Goal: Find contact information: Find contact information

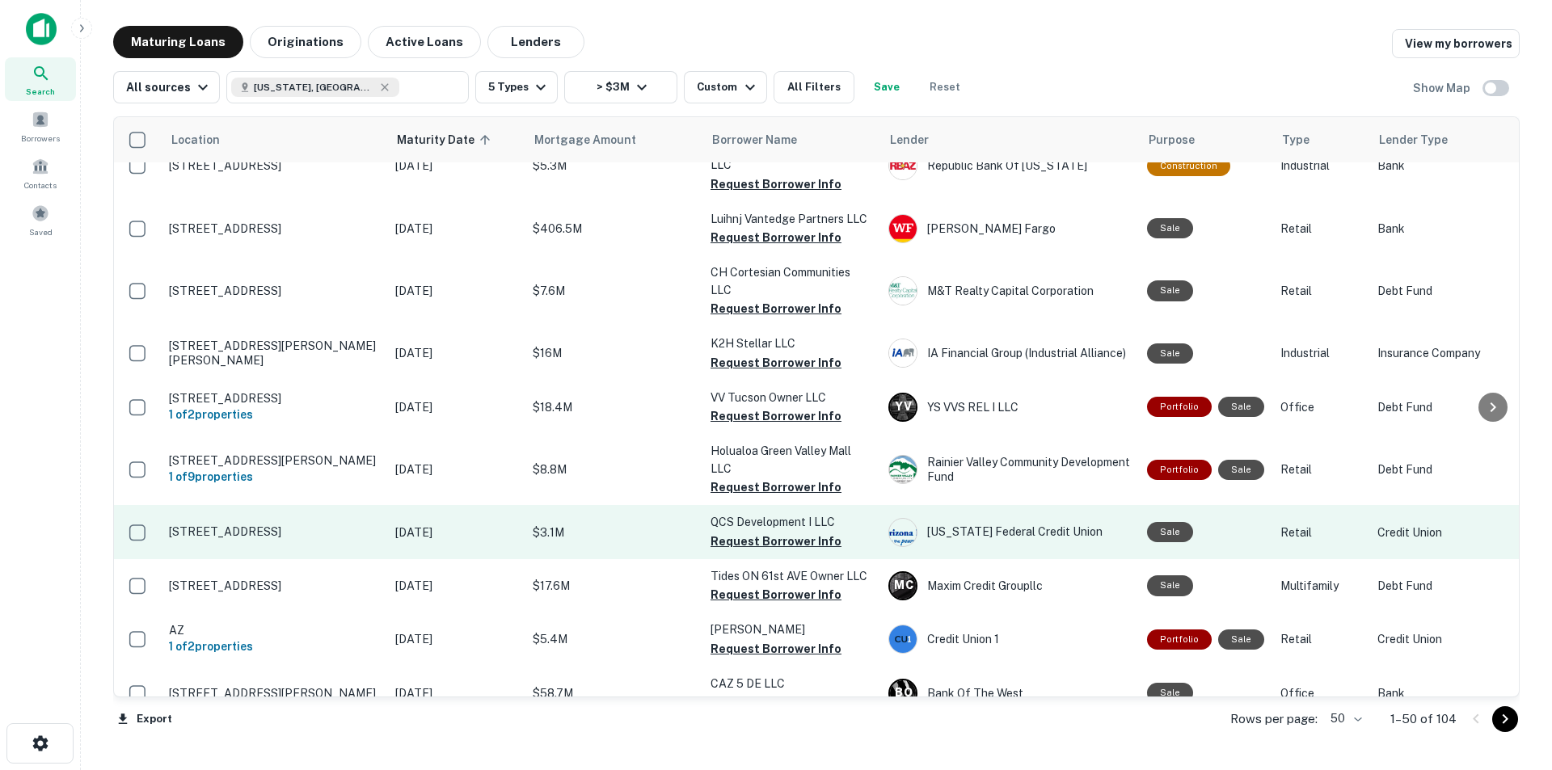
scroll to position [1778, 0]
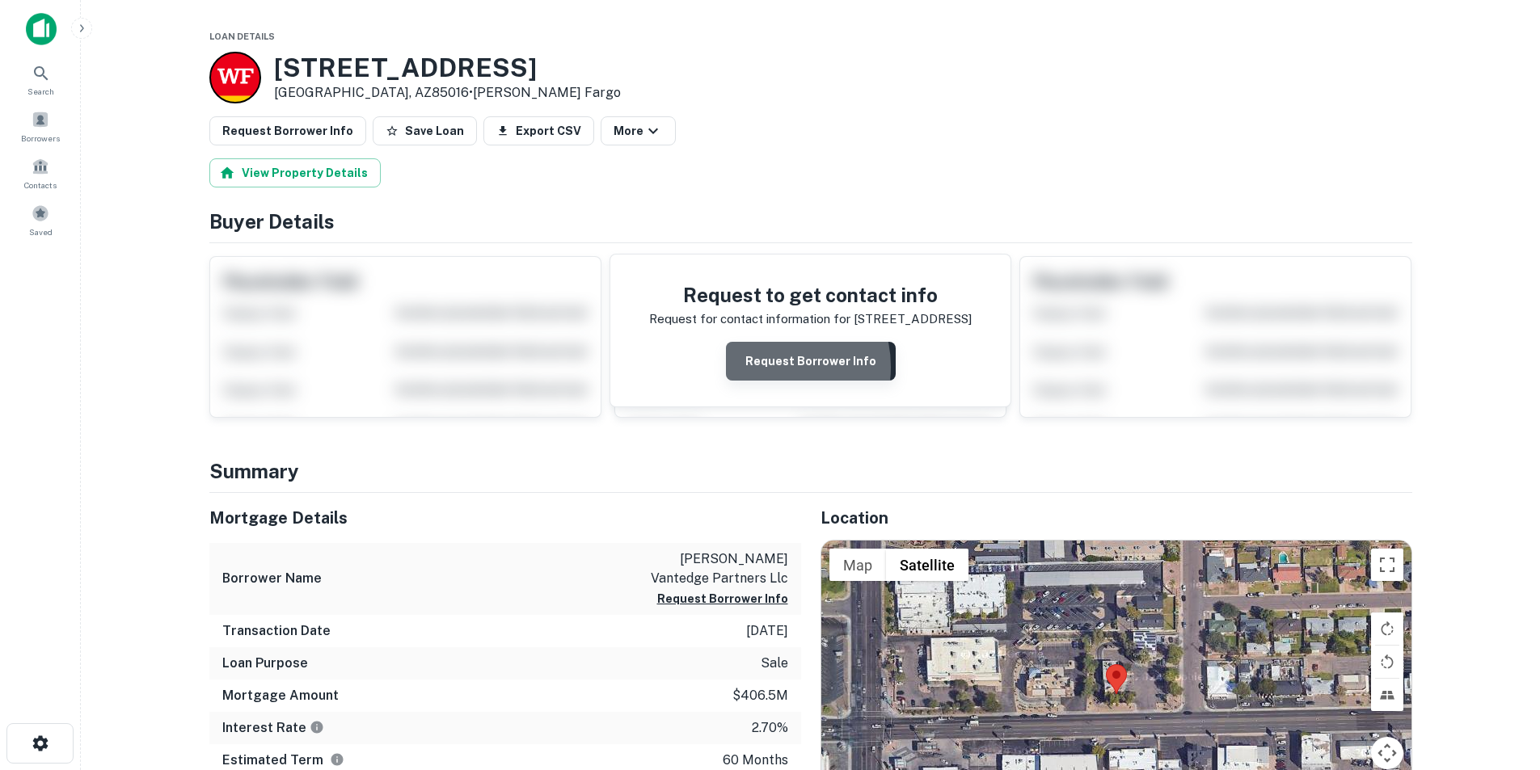
click at [766, 367] on button "Request Borrower Info" at bounding box center [811, 361] width 170 height 39
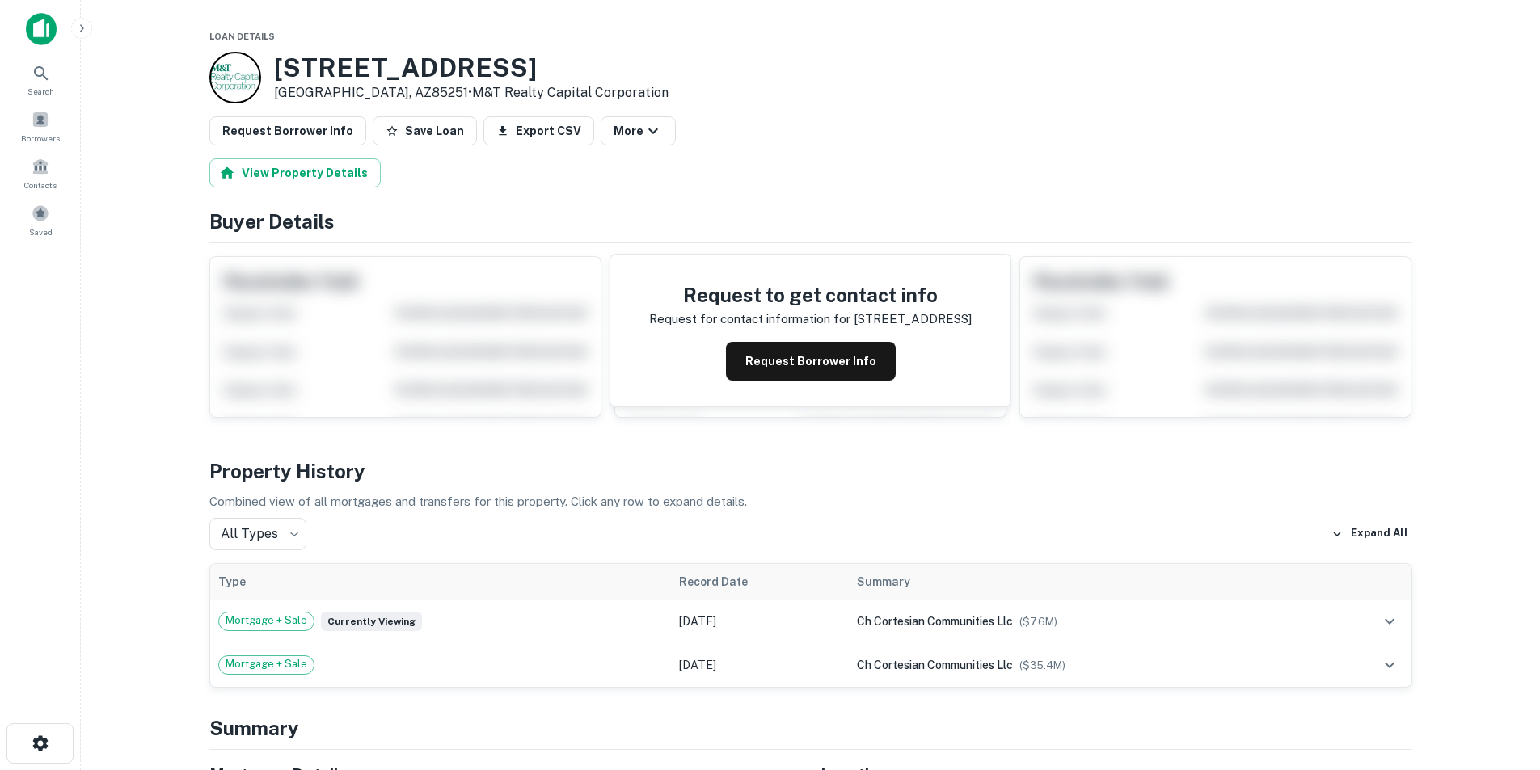
click at [751, 348] on button "Request Borrower Info" at bounding box center [811, 361] width 170 height 39
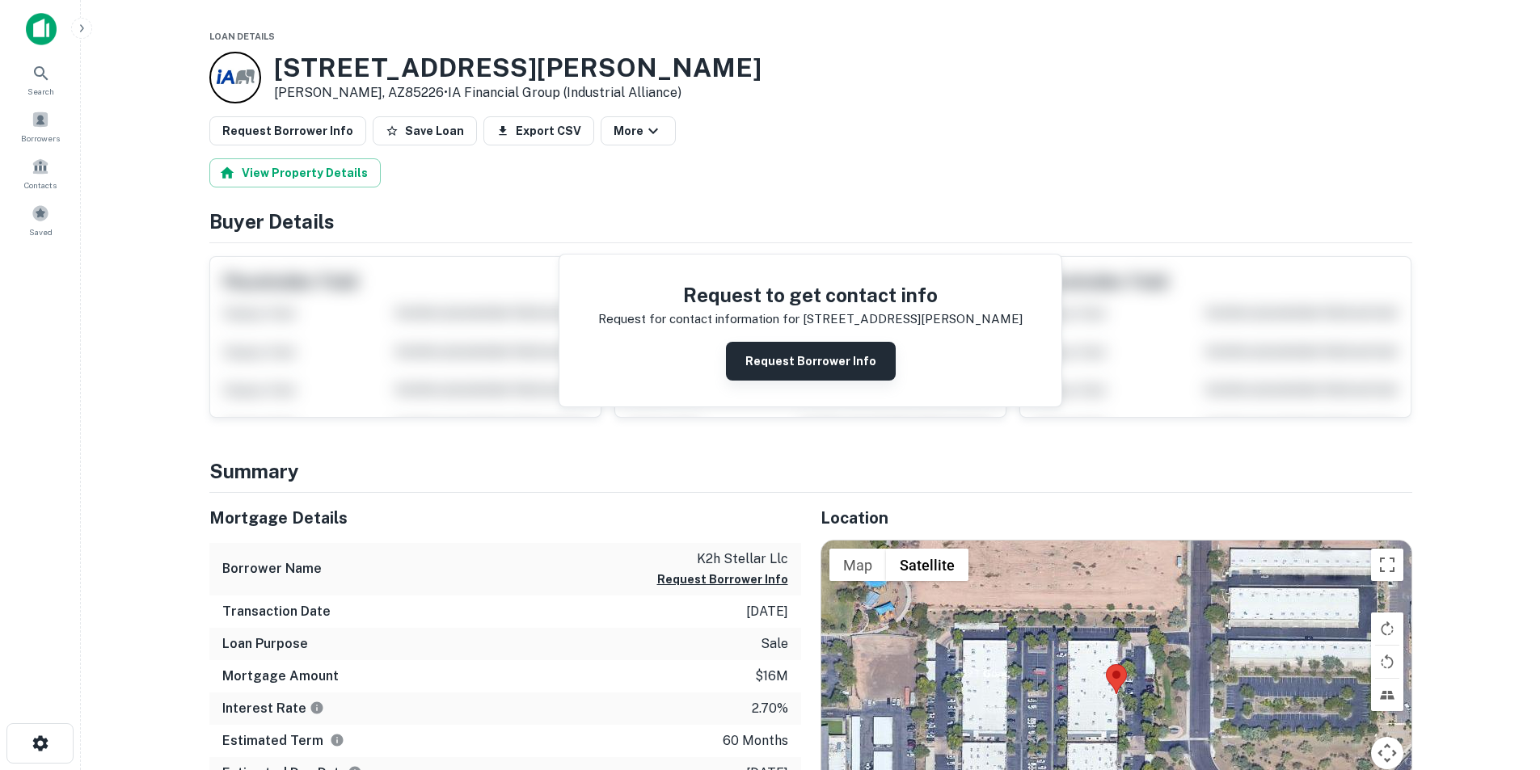
click at [827, 373] on button "Request Borrower Info" at bounding box center [811, 361] width 170 height 39
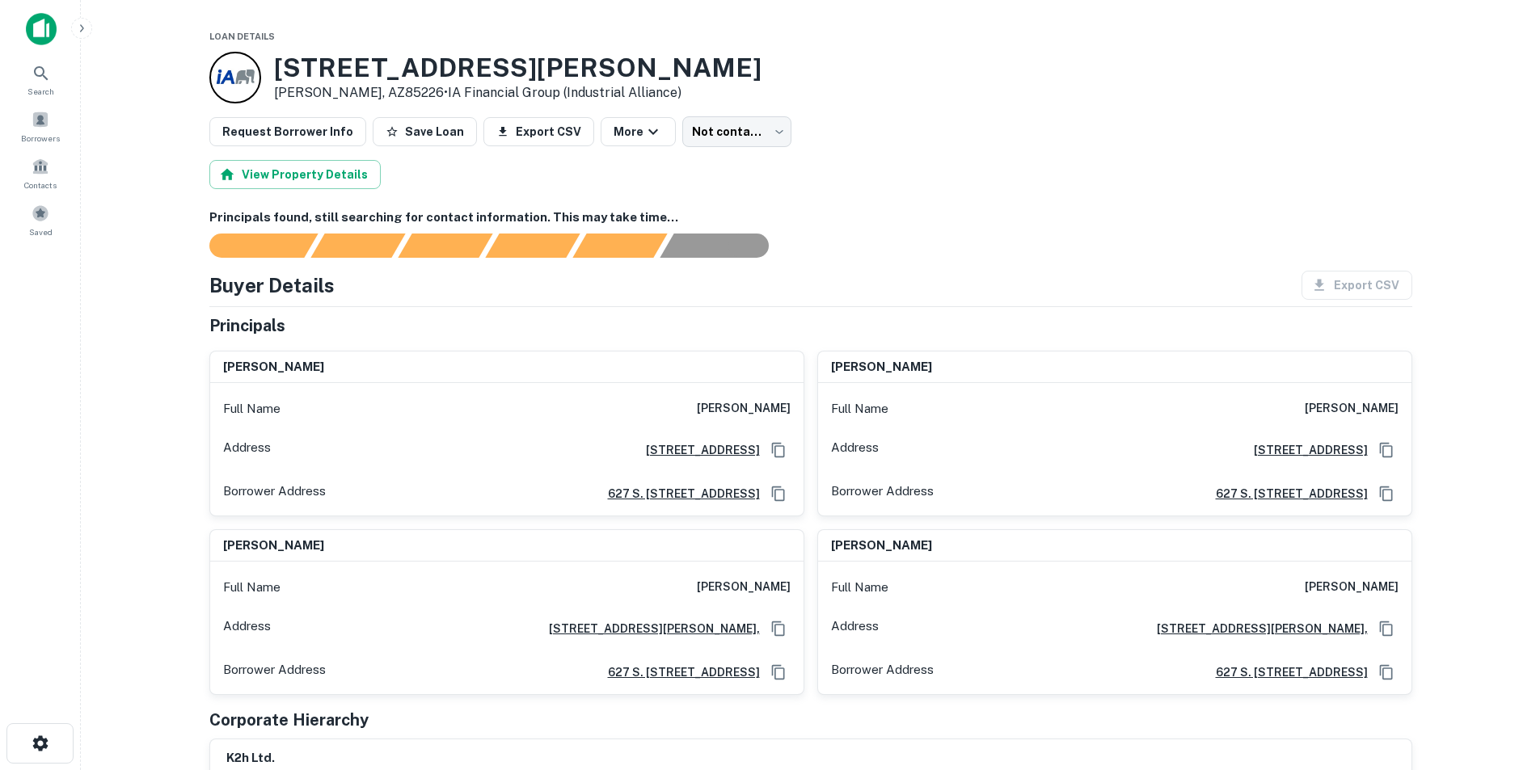
click at [751, 412] on h6 "amber eckford" at bounding box center [744, 408] width 94 height 19
click at [751, 412] on h6 "[PERSON_NAME]" at bounding box center [744, 408] width 94 height 19
copy h6 "[PERSON_NAME]"
click at [1356, 406] on h6 "[PERSON_NAME]" at bounding box center [1352, 408] width 94 height 19
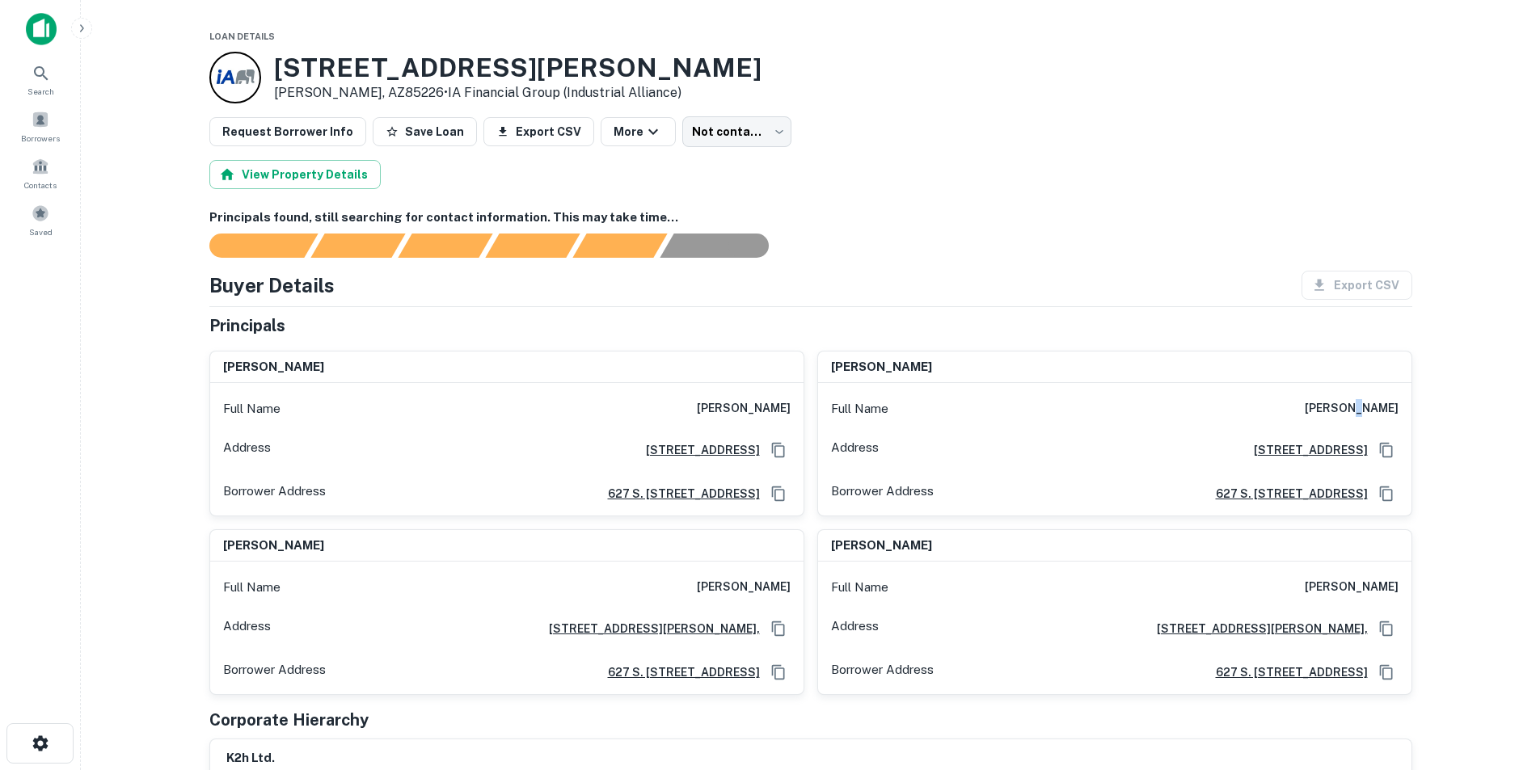
click at [1356, 406] on h6 "[PERSON_NAME]" at bounding box center [1352, 408] width 94 height 19
click at [1356, 406] on h6 "william leggat" at bounding box center [1352, 408] width 94 height 19
copy h6 "william leggat"
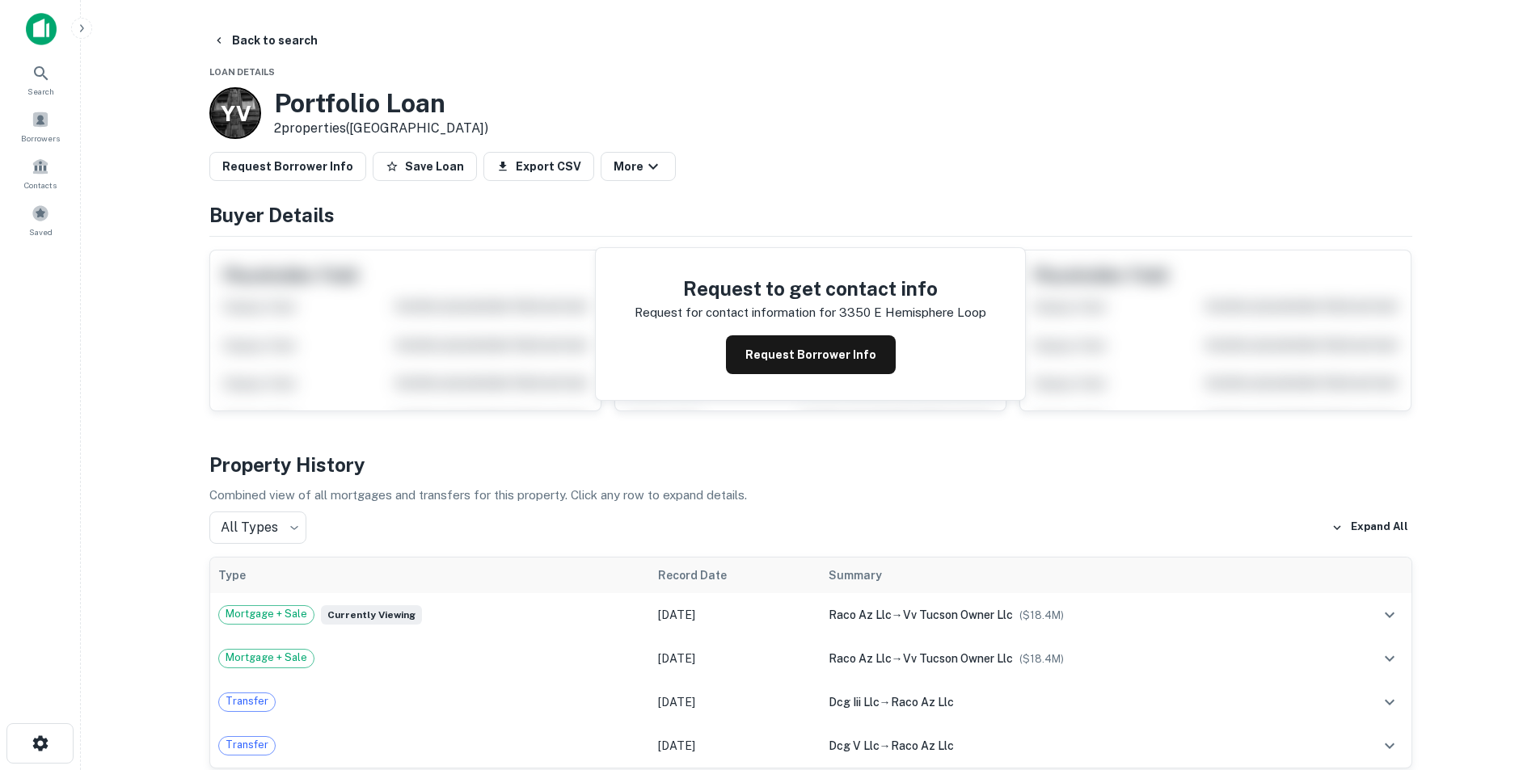
click at [799, 352] on button "Request Borrower Info" at bounding box center [811, 354] width 170 height 39
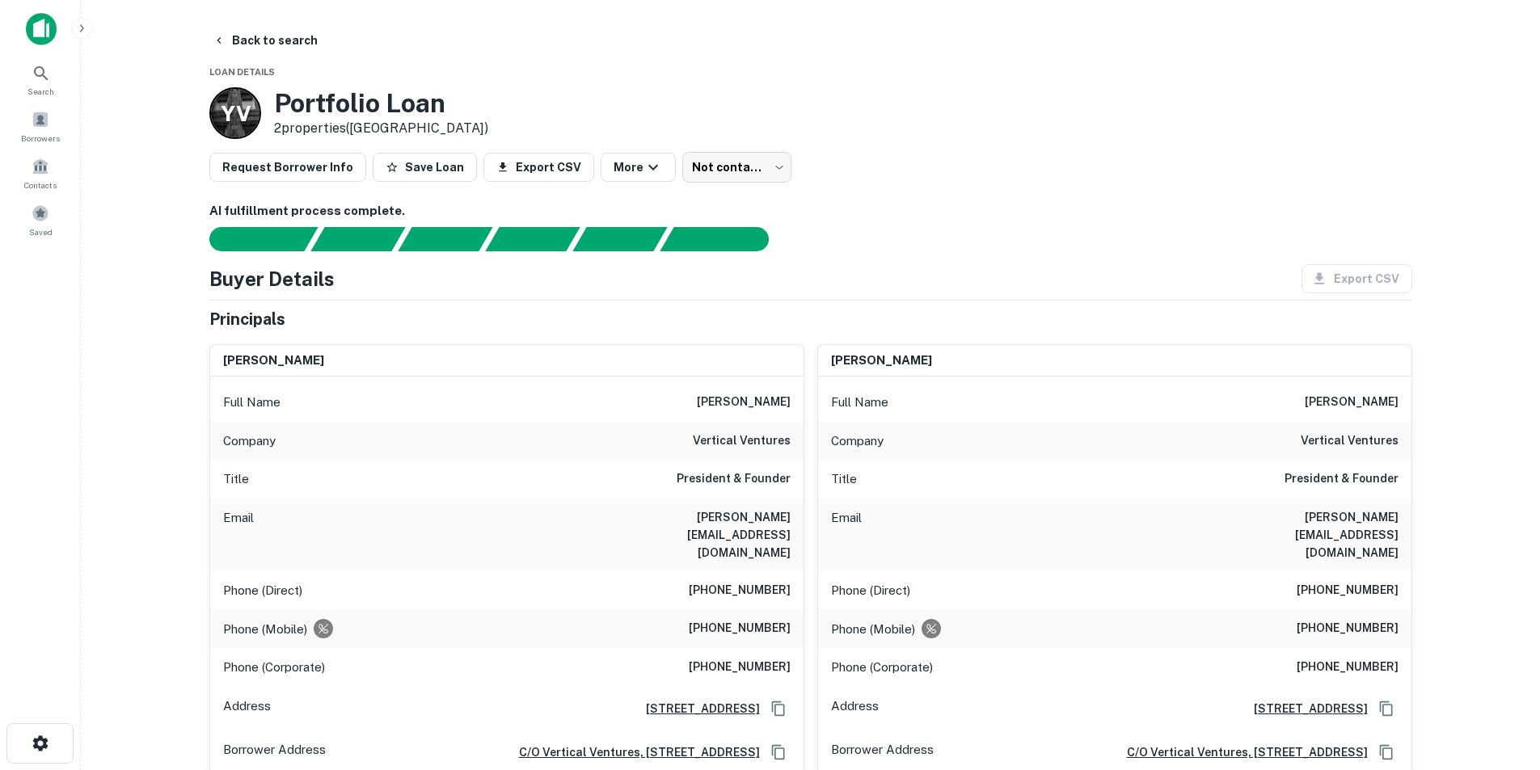
click at [738, 525] on h6 "[PERSON_NAME][EMAIL_ADDRESS][DOMAIN_NAME]" at bounding box center [694, 534] width 194 height 53
copy h6 "[PERSON_NAME][EMAIL_ADDRESS][DOMAIN_NAME]"
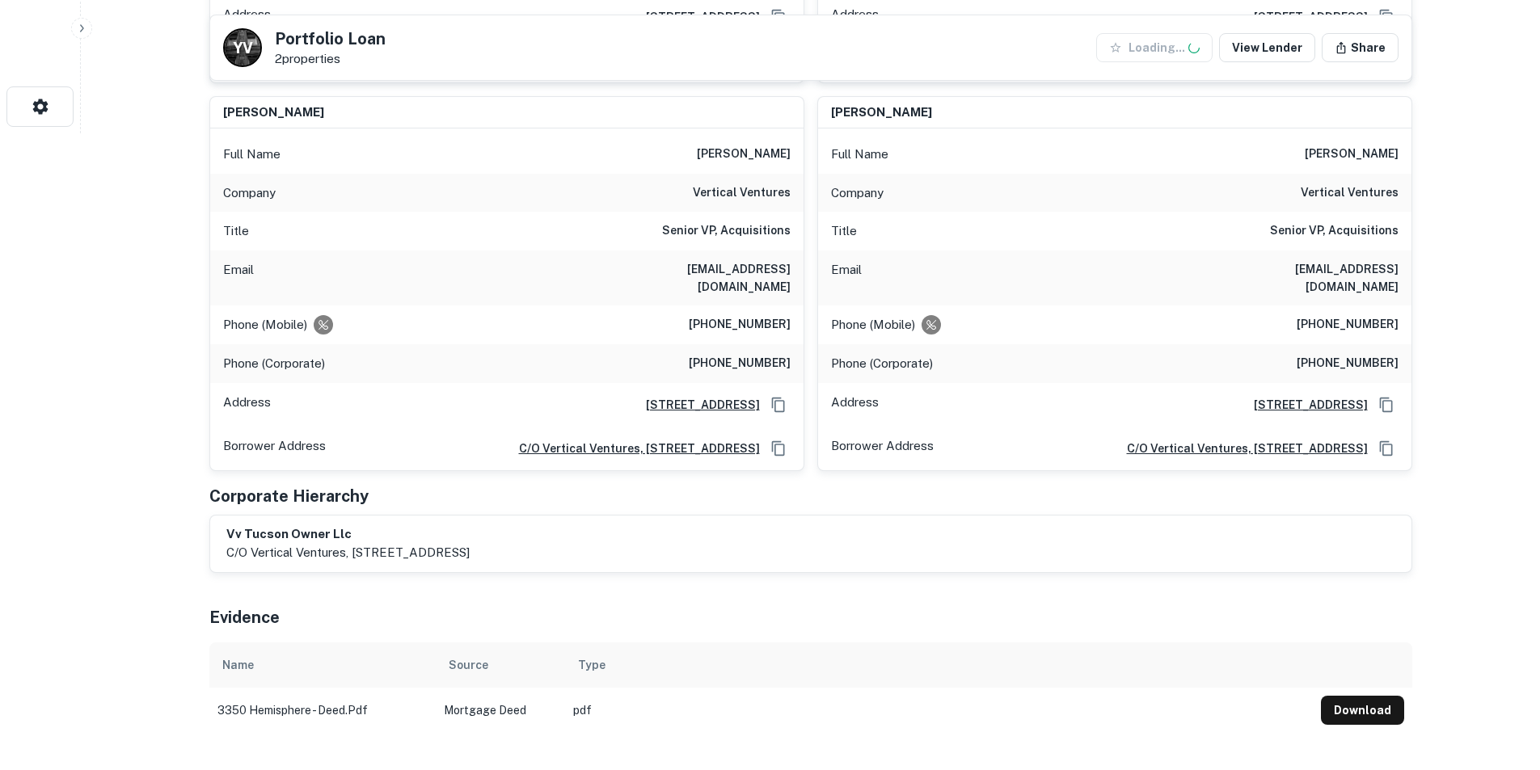
scroll to position [647, 0]
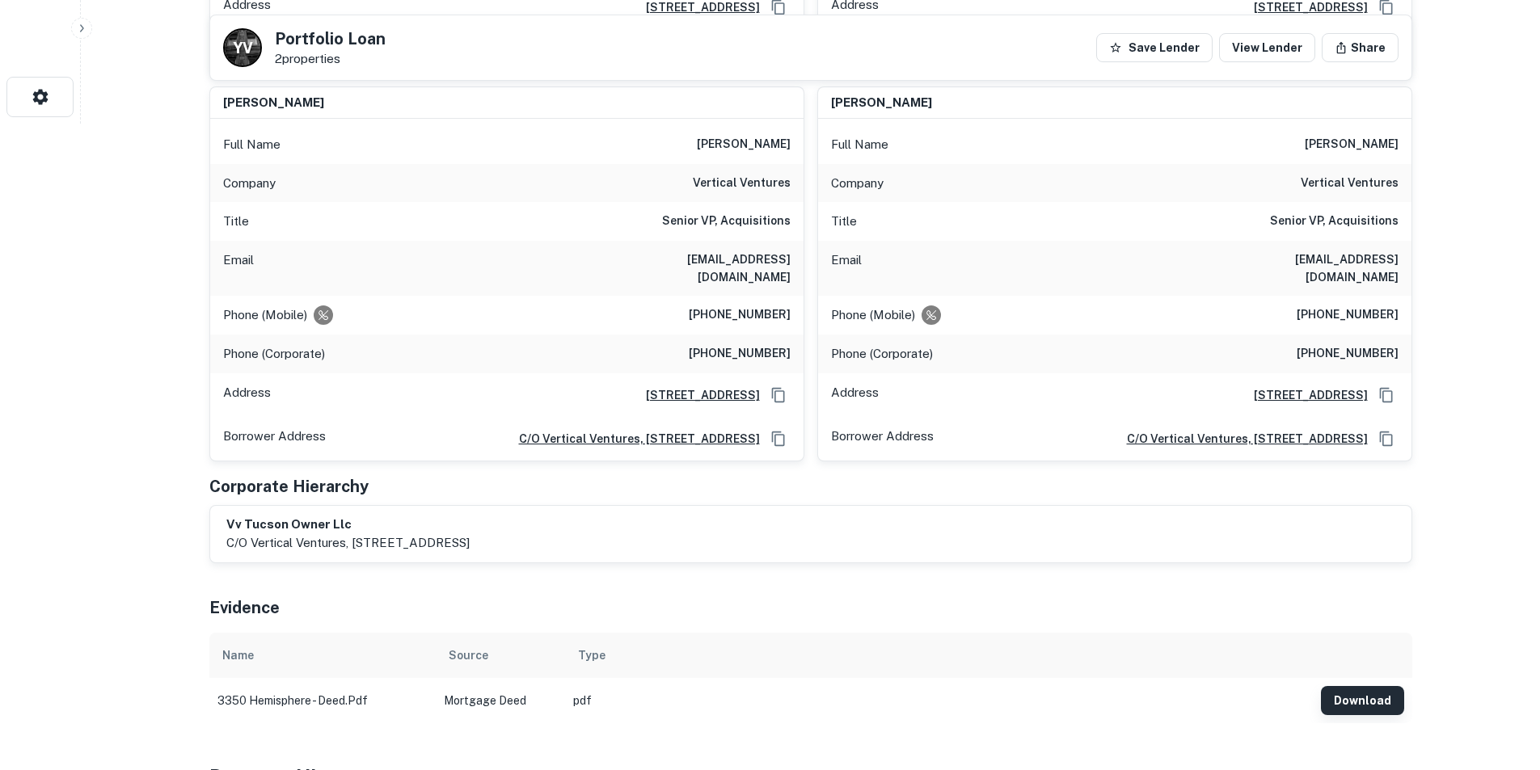
click at [1348, 698] on button "Download" at bounding box center [1362, 700] width 83 height 29
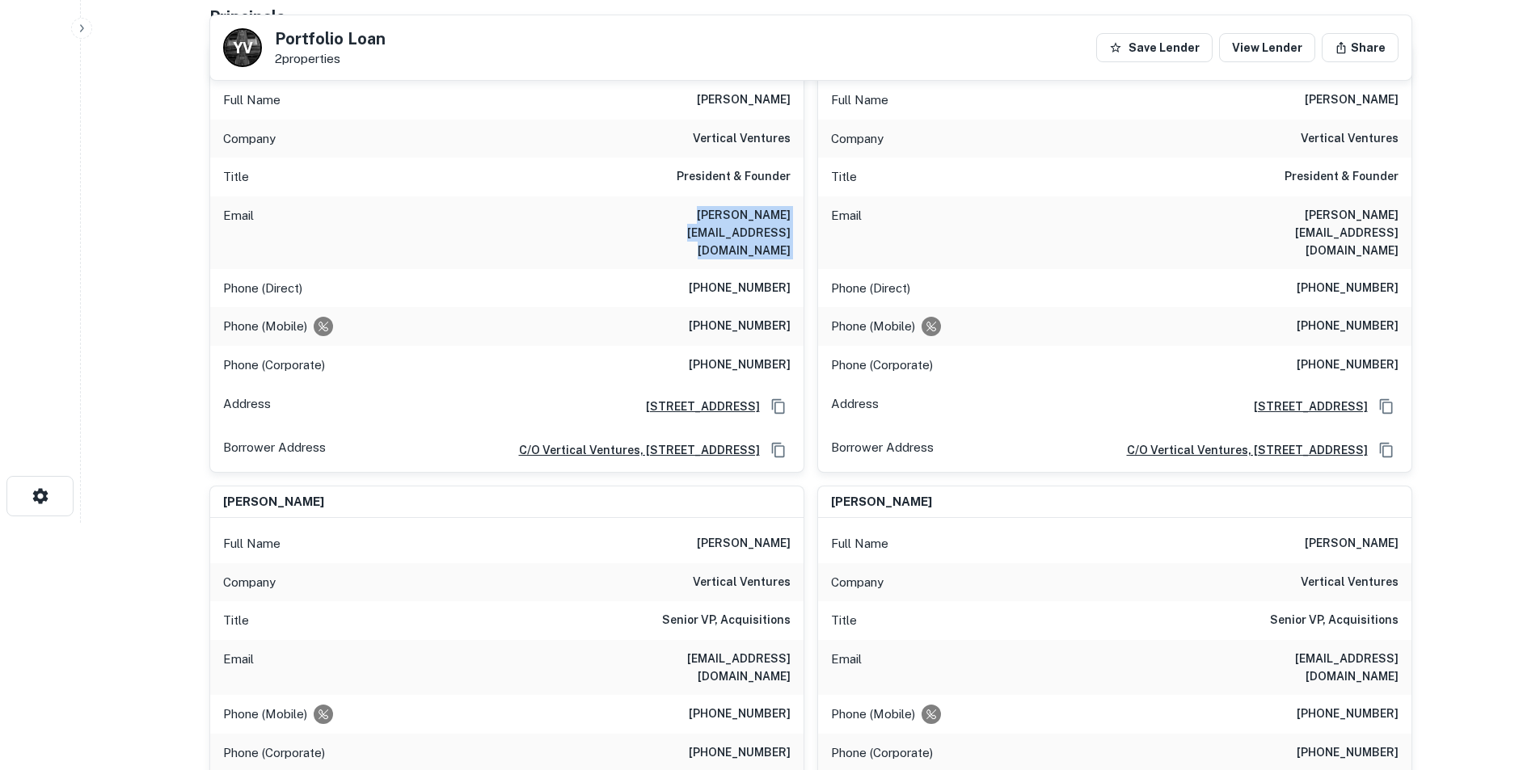
scroll to position [162, 0]
